Goal: Task Accomplishment & Management: Complete application form

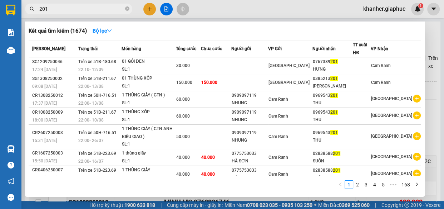
scroll to position [157, 0]
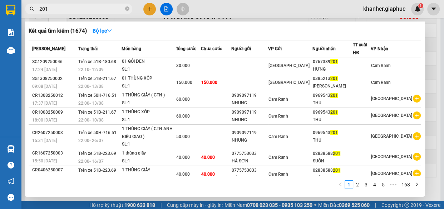
click at [437, 74] on div at bounding box center [222, 104] width 444 height 209
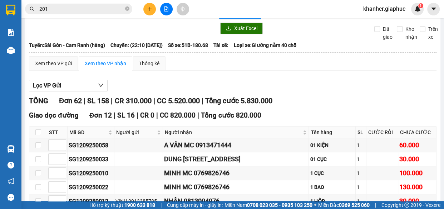
scroll to position [0, 0]
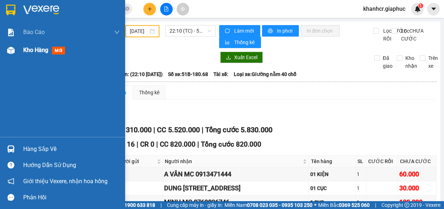
click at [27, 48] on span "Kho hàng" at bounding box center [35, 49] width 25 height 7
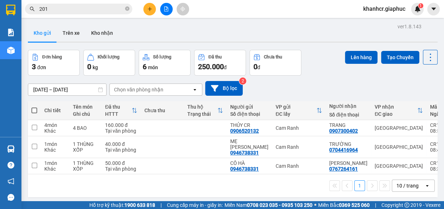
click at [350, 83] on div "11/09/2025 – 13/09/2025 Press the down arrow key to interact with the calendar …" at bounding box center [233, 88] width 410 height 15
click at [373, 7] on span "khanhcr.giaphuc" at bounding box center [385, 8] width 54 height 9
click at [376, 19] on span "Đăng xuất" at bounding box center [388, 22] width 38 height 8
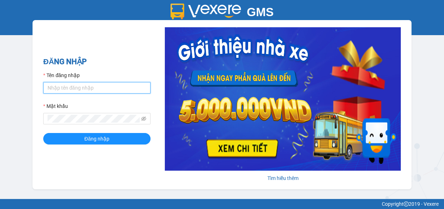
drag, startPoint x: 58, startPoint y: 86, endPoint x: 74, endPoint y: 99, distance: 20.6
click at [58, 86] on input "Tên đăng nhập" at bounding box center [96, 87] width 107 height 11
type input "anh1.giaphuc"
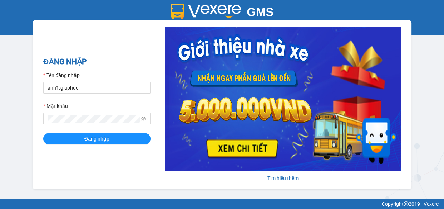
click at [72, 126] on form "Tên đăng nhập anh1.giaphuc Mật khẩu Đăng nhập" at bounding box center [96, 107] width 107 height 73
click at [43, 133] on button "Đăng nhập" at bounding box center [96, 138] width 107 height 11
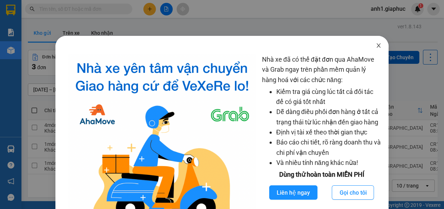
click at [376, 44] on icon "close" at bounding box center [379, 46] width 6 height 6
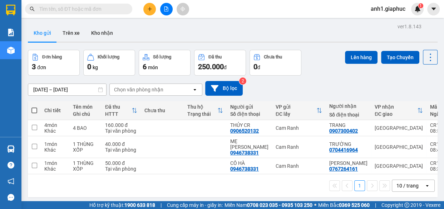
click at [410, 182] on div "10 / trang" at bounding box center [408, 185] width 22 height 7
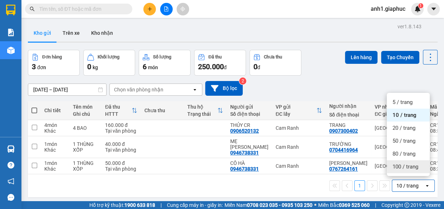
click at [403, 163] on span "100 / trang" at bounding box center [406, 166] width 26 height 7
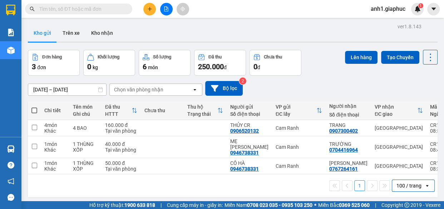
click at [58, 8] on input "text" at bounding box center [81, 9] width 84 height 8
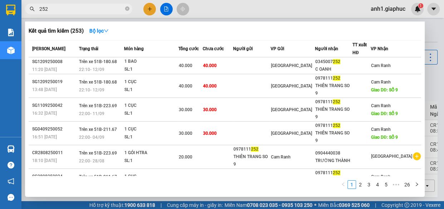
type input "252"
click at [127, 8] on icon "close-circle" at bounding box center [127, 8] width 4 height 4
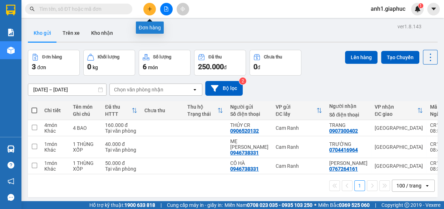
click at [150, 13] on button at bounding box center [149, 9] width 13 height 13
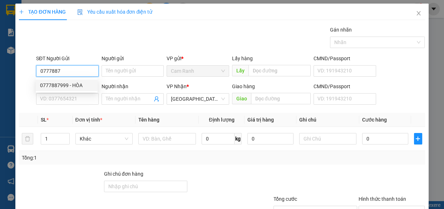
click at [72, 82] on div "0777887999 - HÒA" at bounding box center [66, 85] width 53 height 8
type input "0777887999"
type input "HÒA"
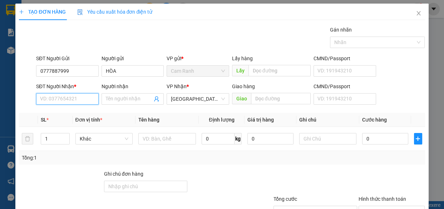
drag, startPoint x: 67, startPoint y: 103, endPoint x: 79, endPoint y: 103, distance: 11.8
click at [67, 103] on input "SĐT Người Nhận *" at bounding box center [67, 98] width 63 height 11
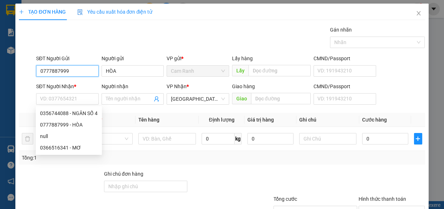
click at [68, 72] on input "0777887999" at bounding box center [67, 70] width 63 height 11
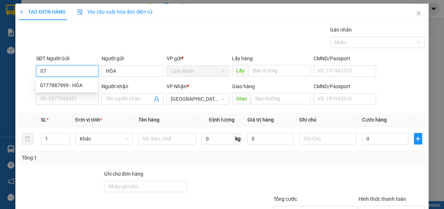
type input "0"
type input "0979662682"
click at [78, 84] on div "0979662682 - HÀO" at bounding box center [66, 85] width 53 height 8
type input "HÀO"
type input "0979662682"
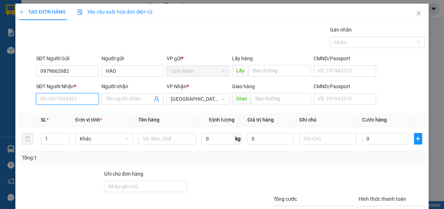
click at [72, 103] on input "SĐT Người Nhận *" at bounding box center [67, 98] width 63 height 11
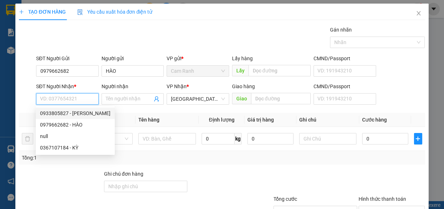
click at [60, 98] on input "SĐT Người Nhận *" at bounding box center [67, 98] width 63 height 11
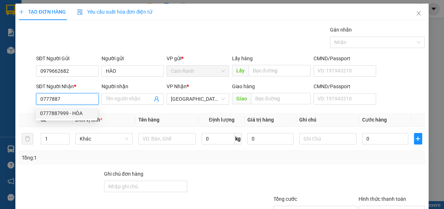
click at [64, 109] on div "0777887999 - HÒA" at bounding box center [66, 113] width 53 height 8
type input "0777887999"
type input "HÒA"
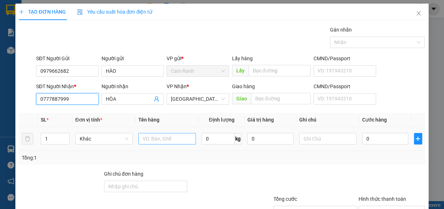
type input "0777887999"
click at [147, 140] on input "text" at bounding box center [167, 138] width 58 height 11
type input "1 bao"
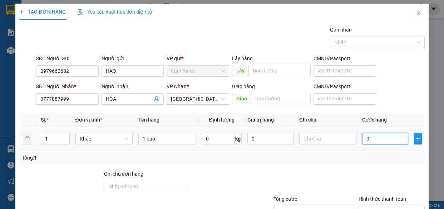
click at [367, 140] on input "0" at bounding box center [385, 138] width 46 height 11
type input "6"
type input "60"
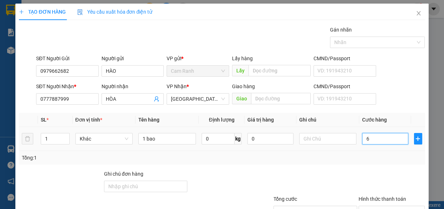
type input "60"
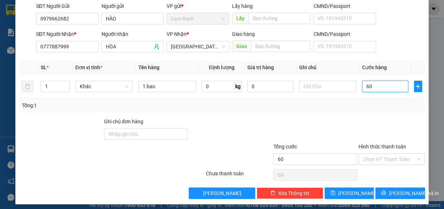
scroll to position [56, 0]
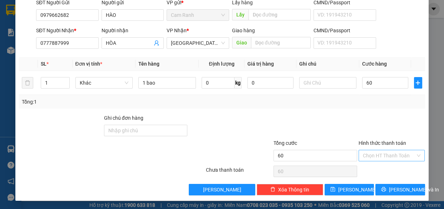
type input "60.000"
drag, startPoint x: 376, startPoint y: 155, endPoint x: 376, endPoint y: 165, distance: 10.4
click at [376, 155] on input "Hình thức thanh toán" at bounding box center [389, 155] width 53 height 11
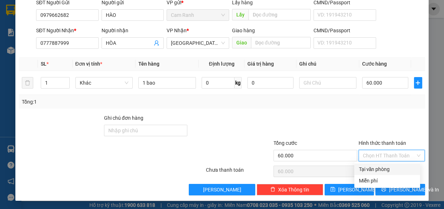
click at [375, 168] on div "Tại văn phòng" at bounding box center [387, 169] width 57 height 8
type input "0"
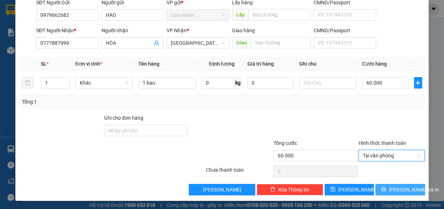
click at [389, 187] on button "[PERSON_NAME] và In" at bounding box center [400, 188] width 49 height 11
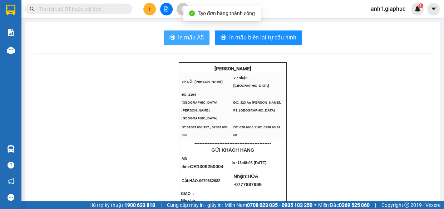
drag, startPoint x: 181, startPoint y: 35, endPoint x: 354, endPoint y: 149, distance: 207.5
click at [181, 35] on span "In mẫu A5" at bounding box center [191, 37] width 26 height 9
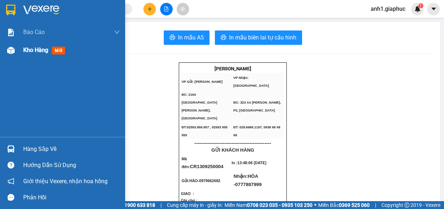
click at [26, 50] on span "Kho hàng" at bounding box center [35, 49] width 25 height 7
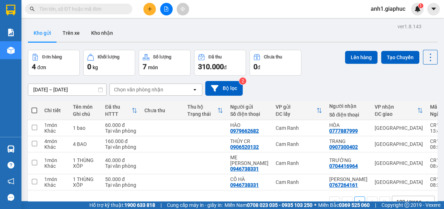
click at [63, 9] on input "text" at bounding box center [81, 9] width 84 height 8
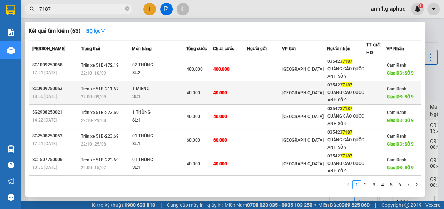
type input "7187"
click at [219, 90] on span "40.000" at bounding box center [221, 92] width 14 height 5
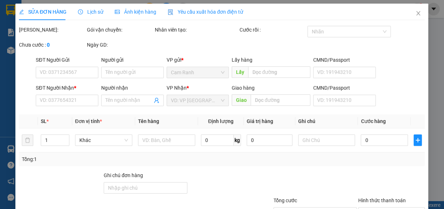
type input "0354237187"
type input "QUẢNG CÁO QUỐC ANH SỐ 9"
type input "SỐ 9"
type input "40.000"
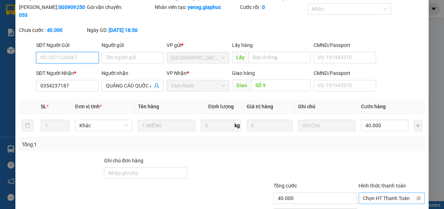
scroll to position [75, 0]
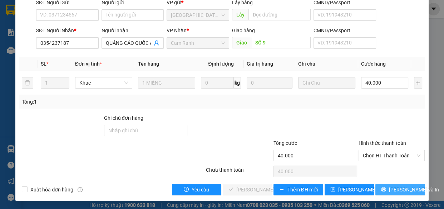
click at [384, 185] on button "[PERSON_NAME] và In" at bounding box center [400, 188] width 49 height 11
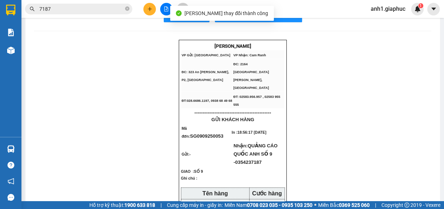
scroll to position [32, 0]
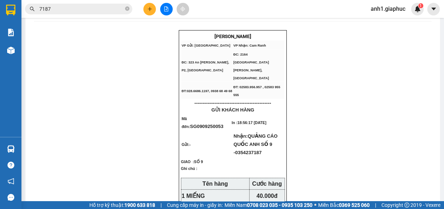
click at [54, 8] on input "7187" at bounding box center [81, 9] width 84 height 8
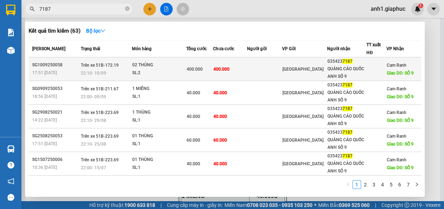
click at [204, 68] on div "400.000" at bounding box center [199, 69] width 26 height 8
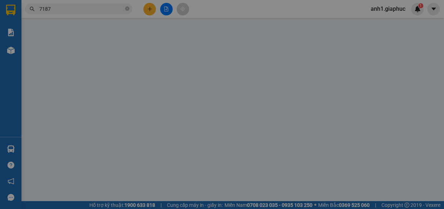
type input "0354237187"
type input "QUẢNG CÁO QUỐC ANH SỐ 9"
type input "SỐ 9"
type input "400.000"
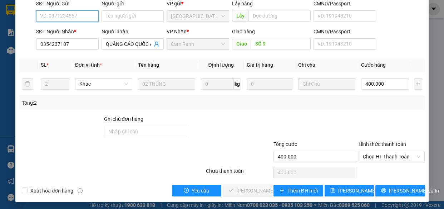
scroll to position [75, 0]
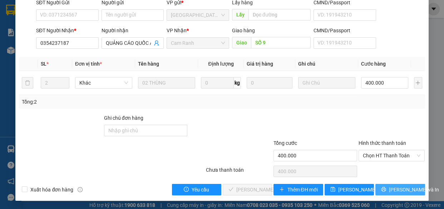
click at [384, 190] on icon "printer" at bounding box center [383, 188] width 5 height 5
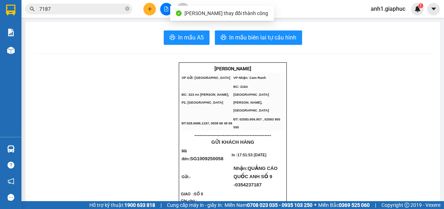
scroll to position [32, 0]
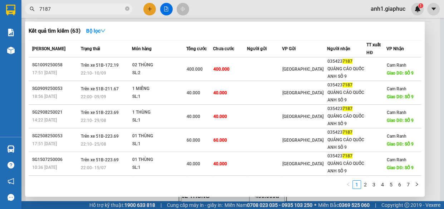
drag, startPoint x: 69, startPoint y: 11, endPoint x: 283, endPoint y: 101, distance: 231.8
click at [70, 11] on input "7187" at bounding box center [81, 9] width 84 height 8
drag, startPoint x: 128, startPoint y: 10, endPoint x: 122, endPoint y: 7, distance: 6.9
click at [128, 9] on icon "close-circle" at bounding box center [127, 8] width 4 height 4
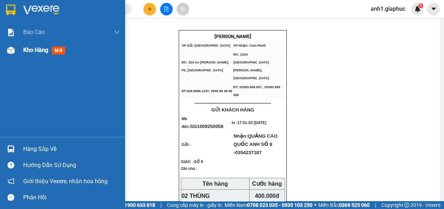
click at [30, 54] on div "Kho hàng mới" at bounding box center [71, 50] width 97 height 18
